Goal: Information Seeking & Learning: Learn about a topic

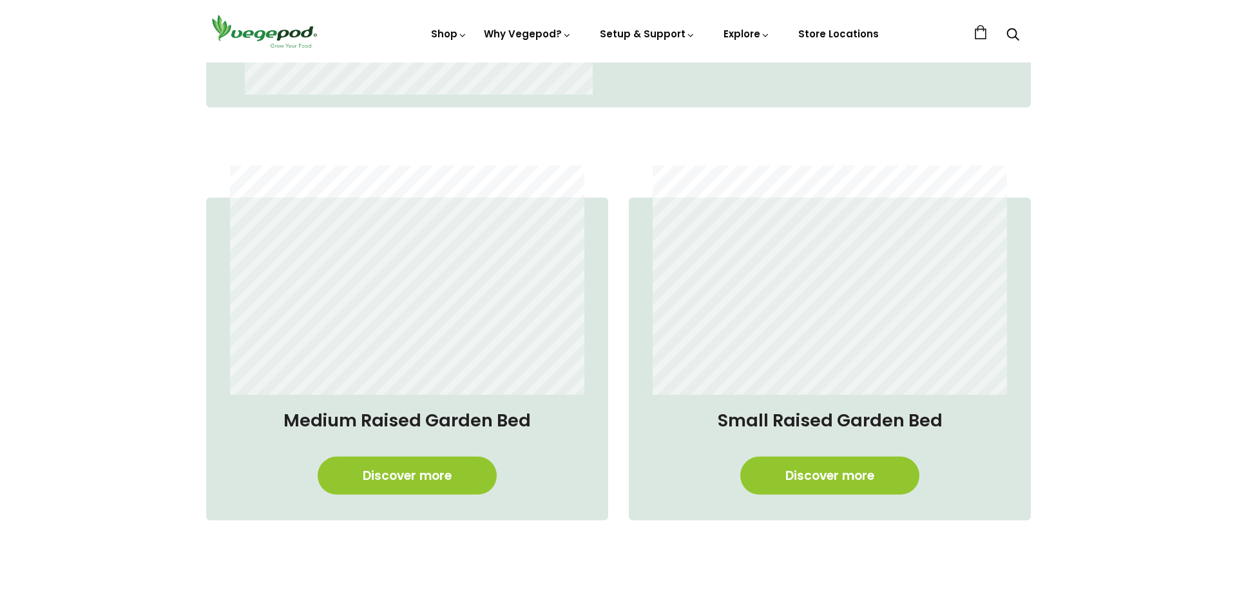
scroll to position [1183, 0]
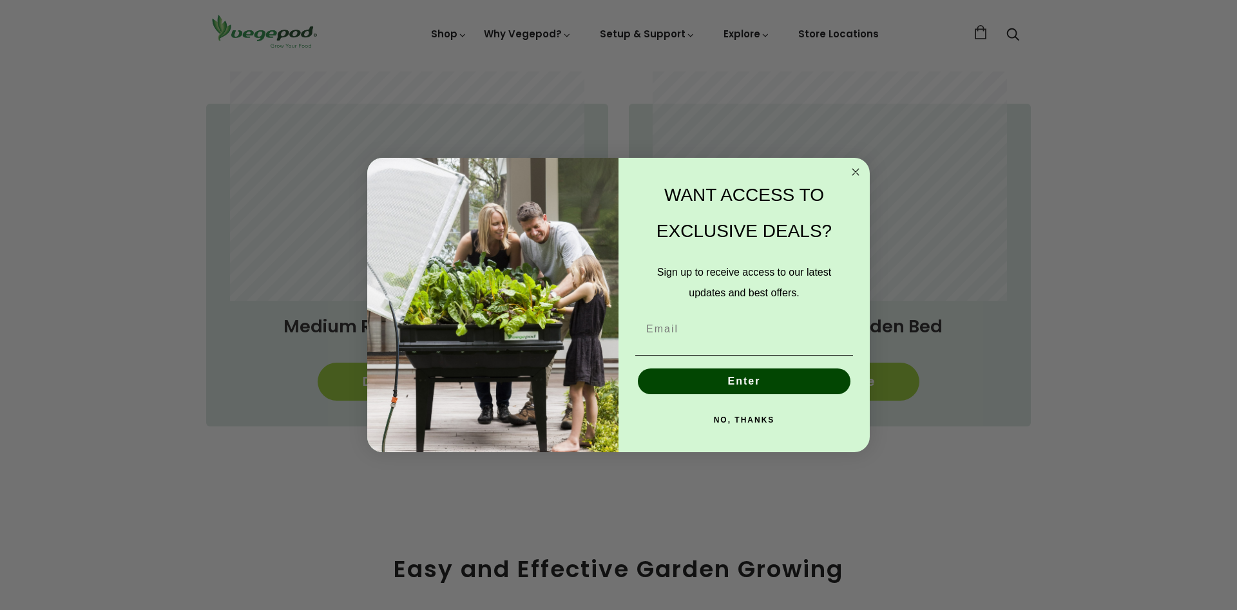
click at [855, 171] on icon "Close dialog" at bounding box center [856, 172] width 6 height 6
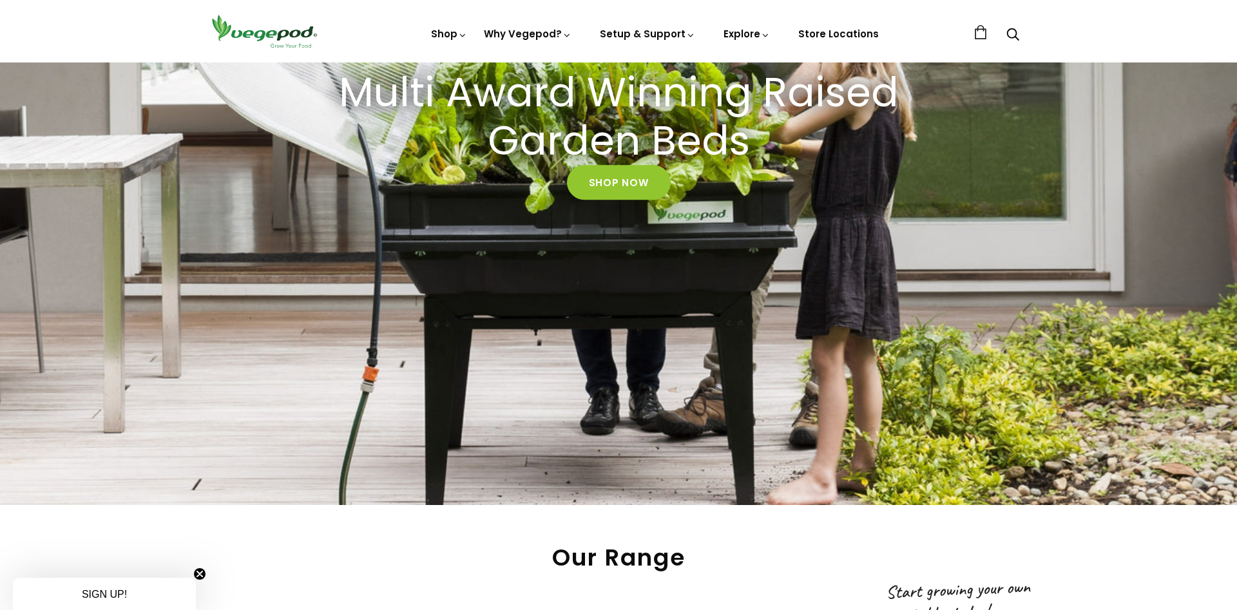
scroll to position [131, 0]
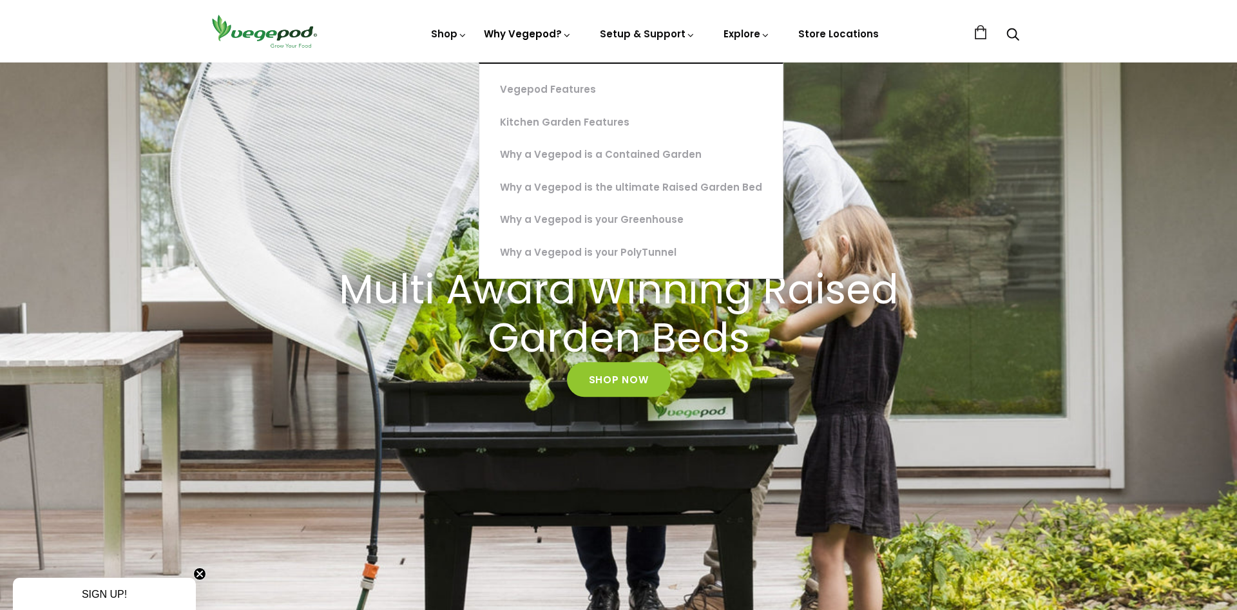
click at [531, 37] on link "Why Vegepod?" at bounding box center [528, 77] width 88 height 101
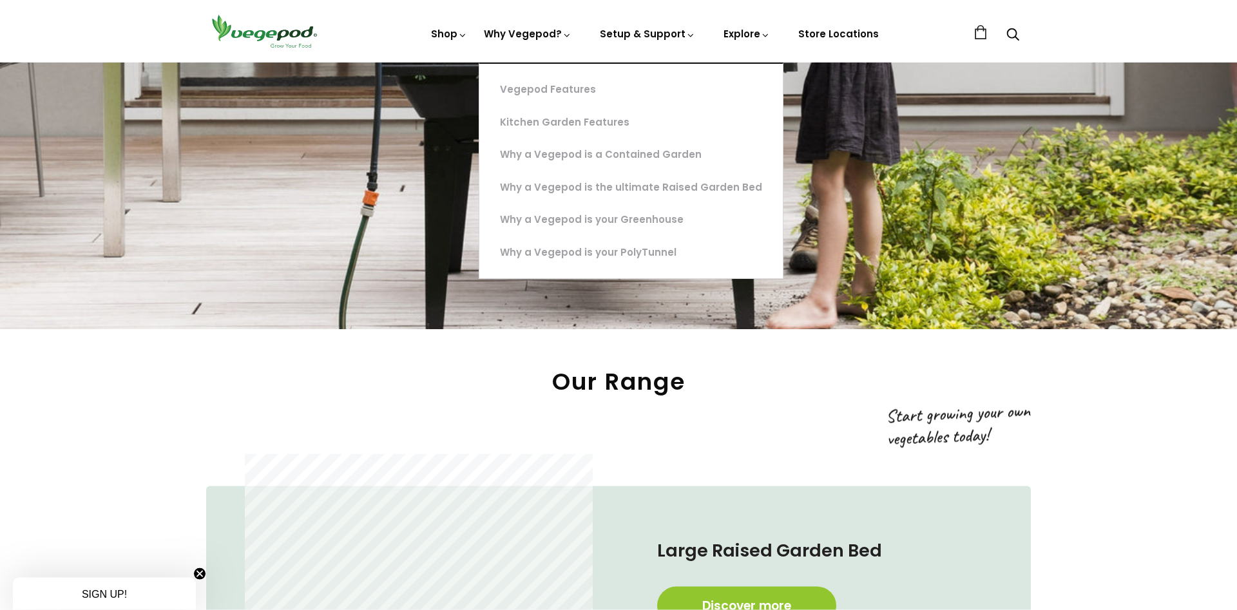
scroll to position [723, 0]
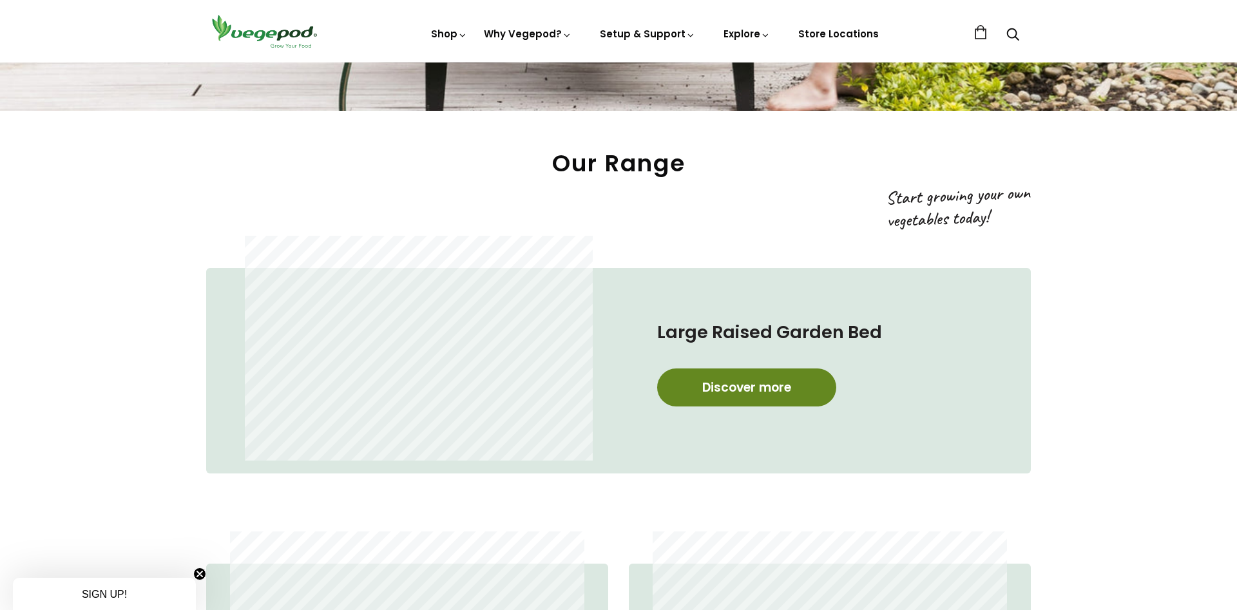
click at [771, 398] on link "Discover more" at bounding box center [746, 388] width 179 height 38
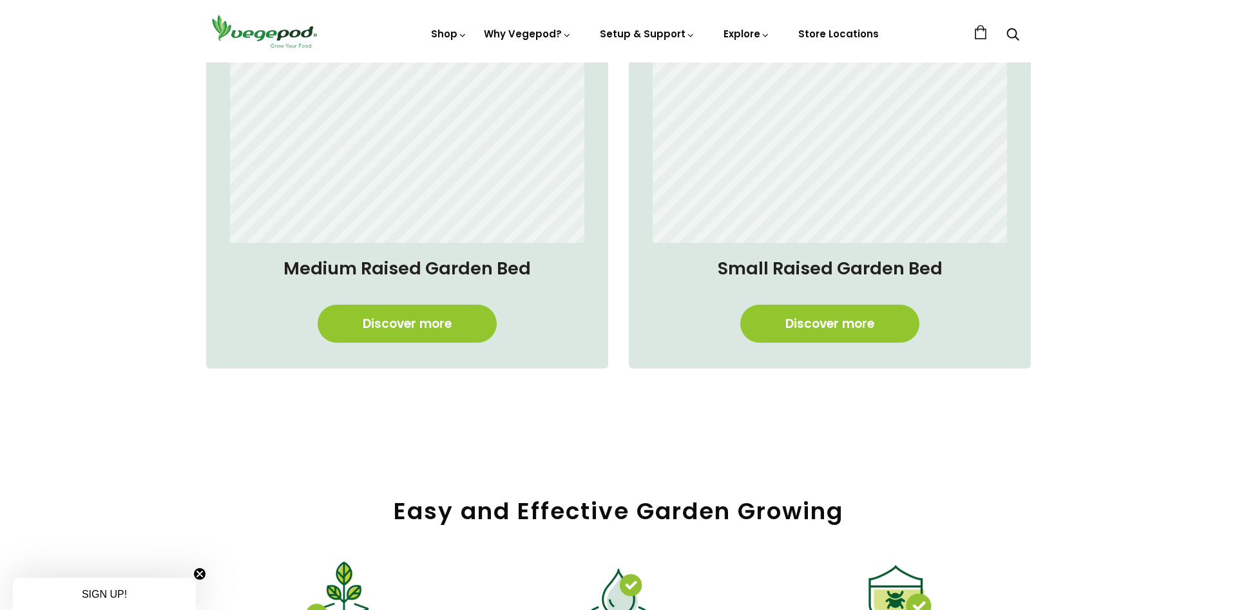
scroll to position [1249, 0]
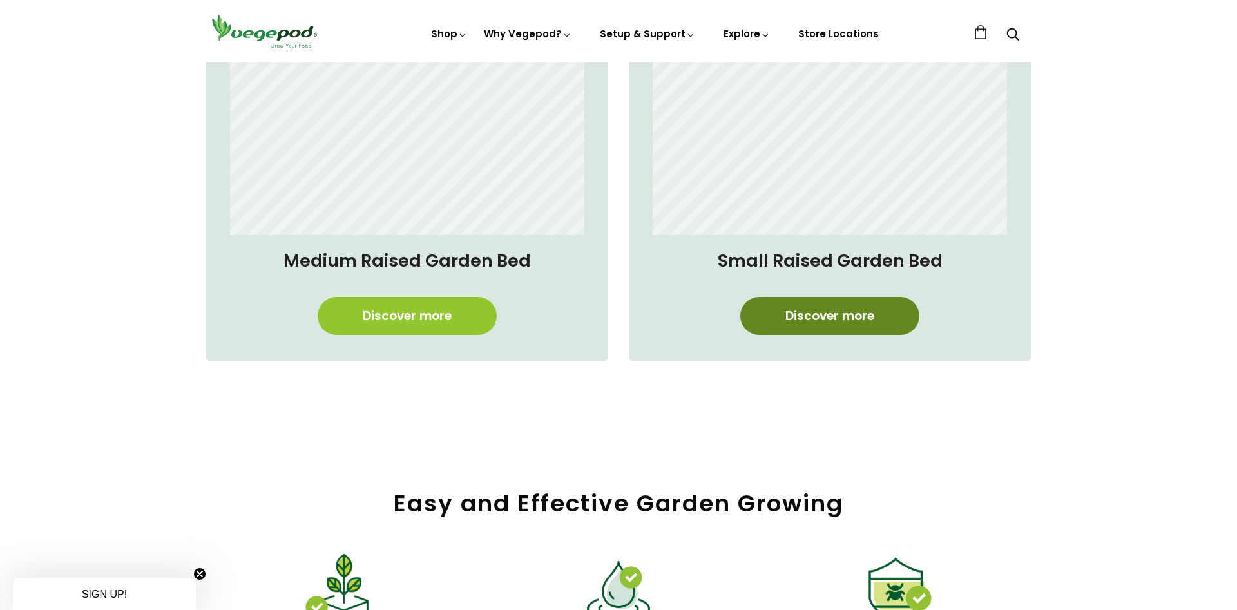
click at [825, 324] on link "Discover more" at bounding box center [829, 316] width 179 height 38
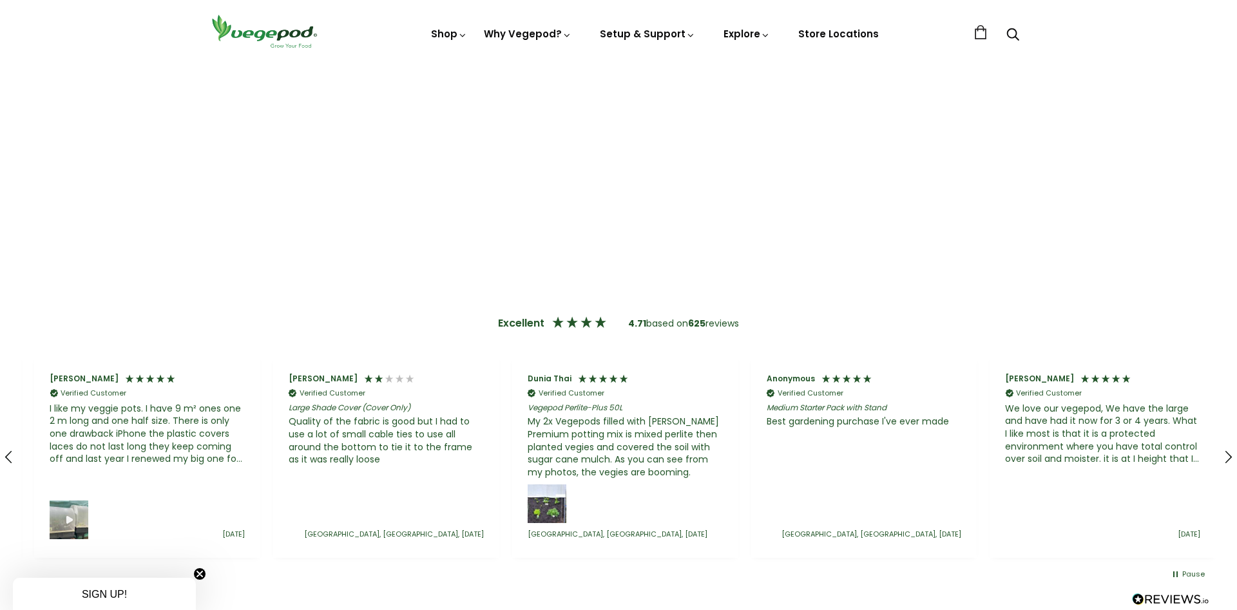
scroll to position [0, 956]
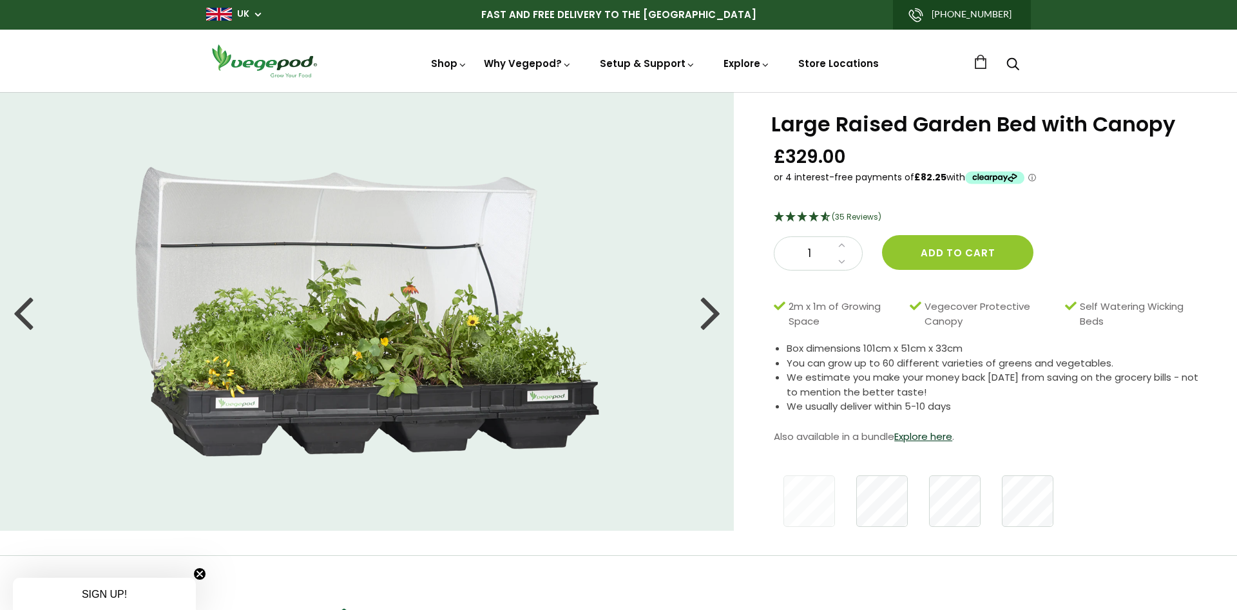
scroll to position [263, 0]
